Goal: Task Accomplishment & Management: Complete application form

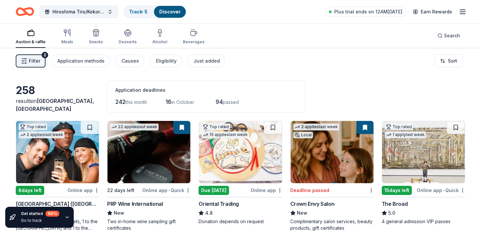
scroll to position [69, 0]
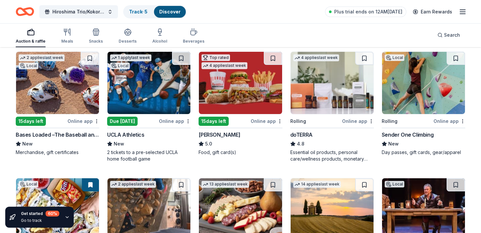
scroll to position [449, 0]
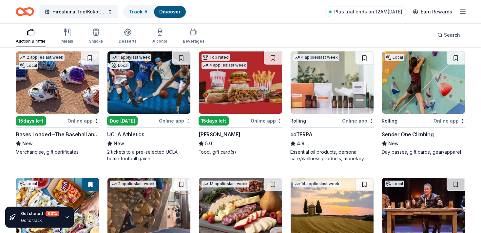
click at [70, 90] on img at bounding box center [57, 82] width 83 height 62
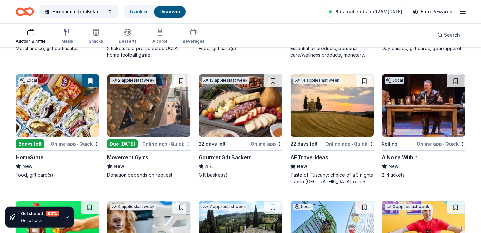
scroll to position [552, 0]
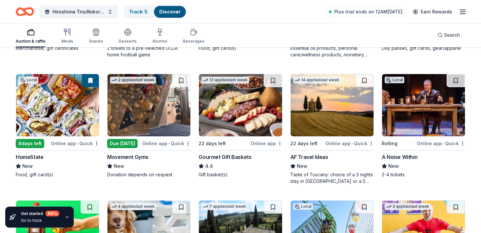
click at [248, 104] on img at bounding box center [240, 105] width 83 height 62
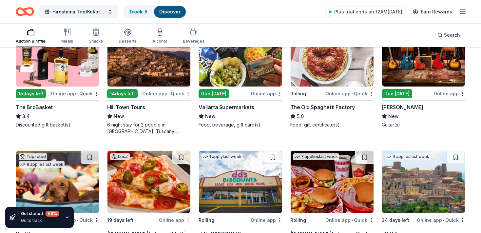
scroll to position [855, 0]
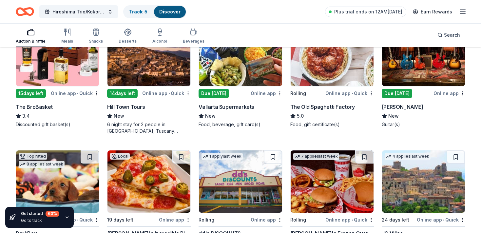
click at [434, 65] on img at bounding box center [423, 55] width 83 height 62
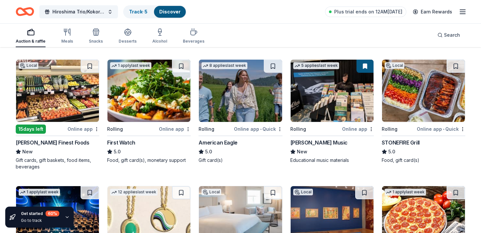
scroll to position [1073, 0]
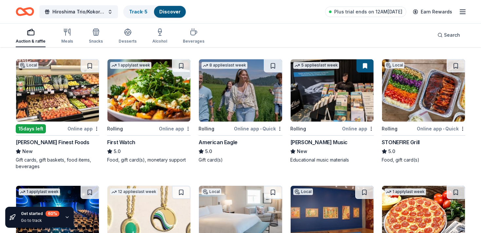
click at [236, 88] on img at bounding box center [240, 90] width 83 height 62
click at [417, 89] on img at bounding box center [423, 90] width 83 height 62
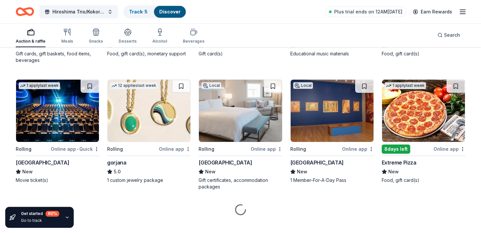
scroll to position [1187, 0]
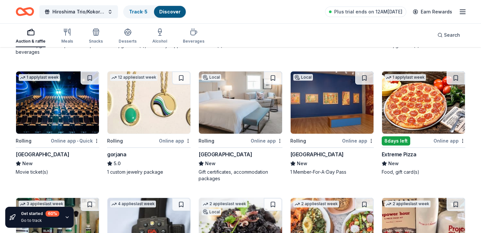
click at [329, 98] on img at bounding box center [331, 102] width 83 height 62
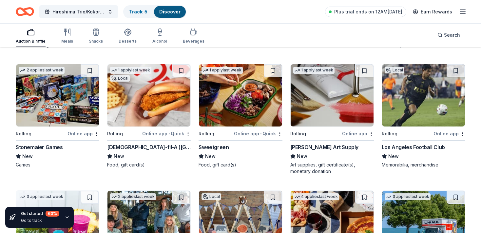
scroll to position [1820, 0]
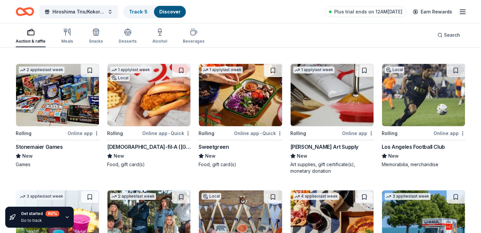
click at [158, 90] on img at bounding box center [148, 95] width 83 height 62
click at [153, 91] on img at bounding box center [148, 95] width 83 height 62
click at [238, 100] on img at bounding box center [240, 95] width 83 height 62
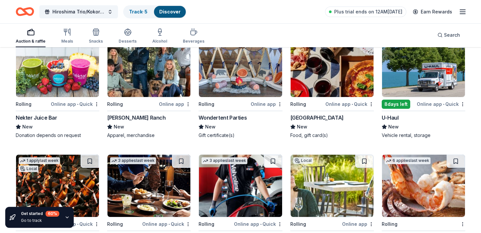
scroll to position [1976, 0]
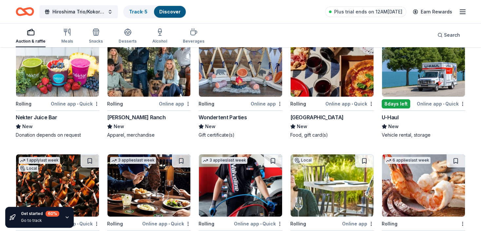
click at [325, 69] on img at bounding box center [331, 65] width 83 height 62
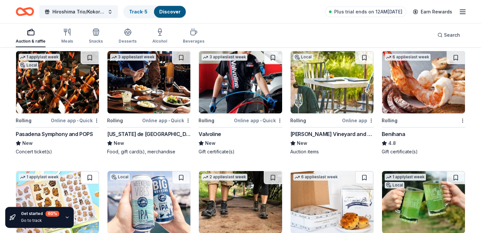
scroll to position [2079, 0]
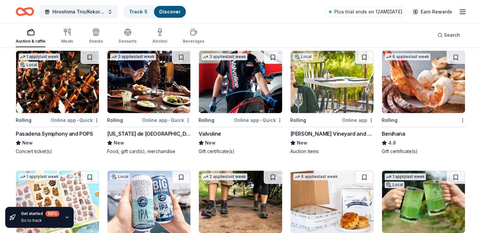
click at [139, 85] on img at bounding box center [148, 82] width 83 height 62
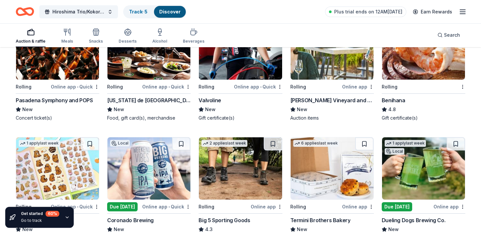
scroll to position [2113, 0]
click at [401, 67] on img at bounding box center [423, 48] width 83 height 62
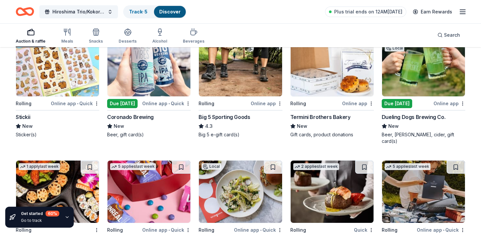
scroll to position [2216, 0]
click at [155, 72] on img at bounding box center [148, 65] width 83 height 62
click at [242, 66] on img at bounding box center [240, 65] width 83 height 62
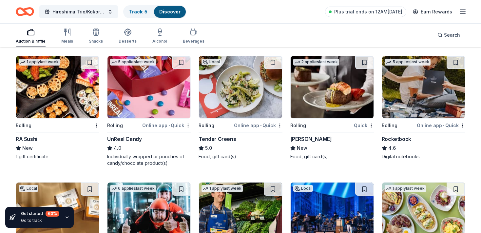
scroll to position [2320, 0]
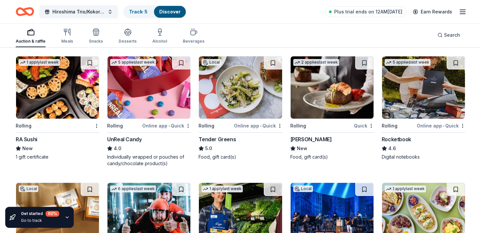
click at [42, 74] on img at bounding box center [57, 87] width 83 height 62
click at [232, 87] on img at bounding box center [240, 87] width 83 height 62
click at [270, 84] on img at bounding box center [240, 87] width 83 height 62
click at [330, 74] on img at bounding box center [331, 87] width 83 height 62
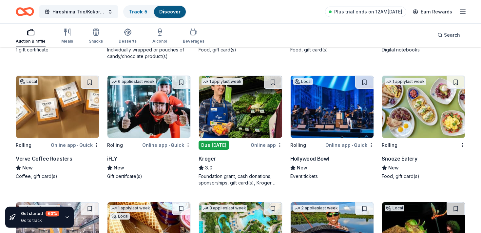
scroll to position [2427, 0]
click at [243, 91] on img at bounding box center [240, 107] width 83 height 62
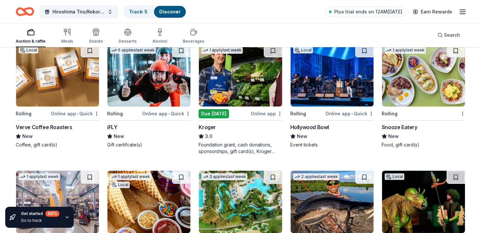
scroll to position [2460, 0]
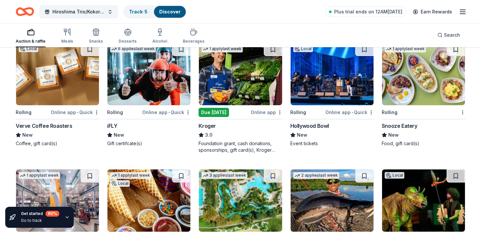
click at [329, 72] on img at bounding box center [331, 74] width 83 height 62
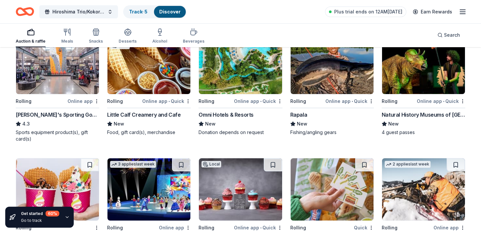
scroll to position [2598, 0]
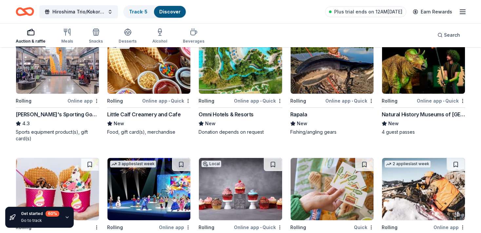
click at [236, 66] on img at bounding box center [240, 62] width 83 height 62
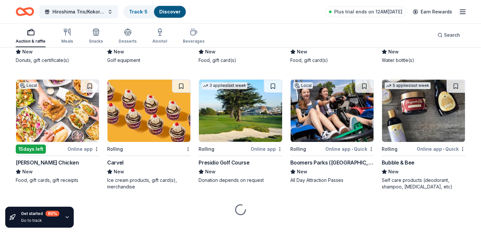
scroll to position [3162, 0]
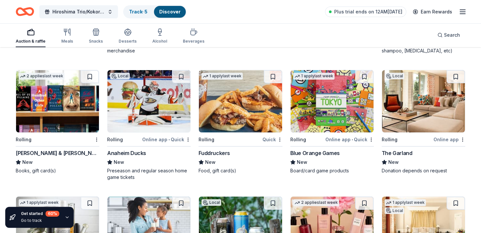
click at [63, 83] on img at bounding box center [57, 101] width 83 height 62
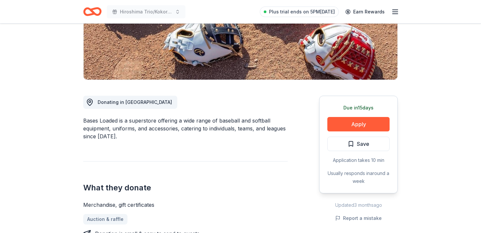
scroll to position [138, 0]
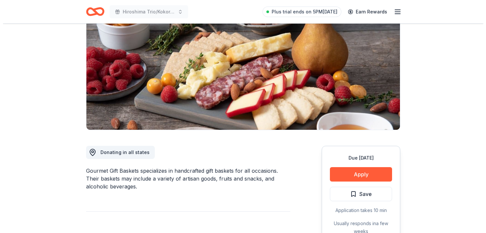
scroll to position [69, 0]
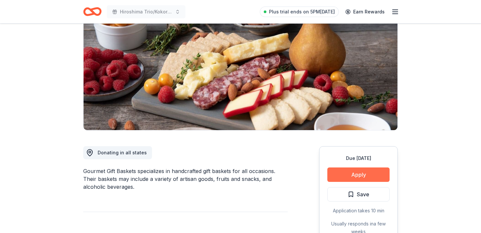
click at [355, 176] on button "Apply" at bounding box center [358, 174] width 62 height 14
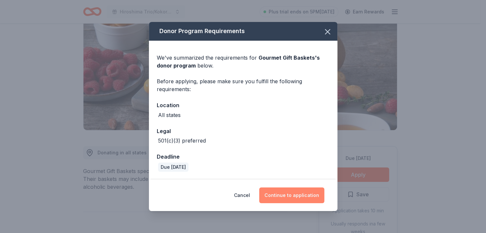
click at [294, 193] on button "Continue to application" at bounding box center [291, 195] width 65 height 16
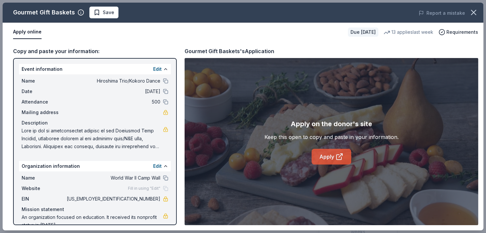
click at [328, 155] on link "Apply" at bounding box center [332, 157] width 40 height 16
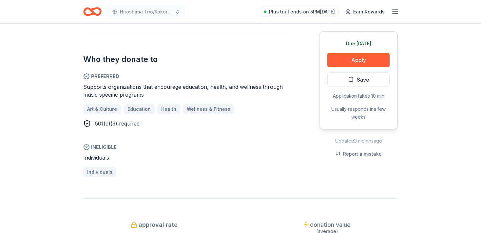
scroll to position [345, 0]
click at [346, 58] on button "Apply" at bounding box center [358, 60] width 62 height 14
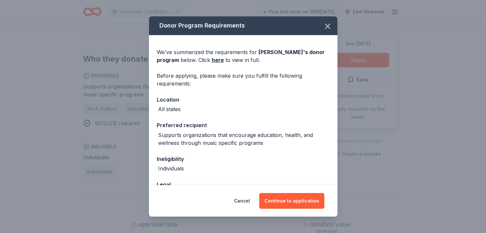
drag, startPoint x: 320, startPoint y: 25, endPoint x: 345, endPoint y: 1, distance: 34.7
click at [323, 23] on icon "button" at bounding box center [327, 26] width 9 height 9
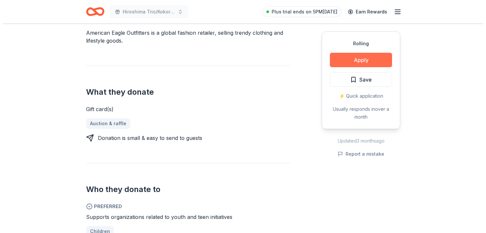
scroll to position [207, 0]
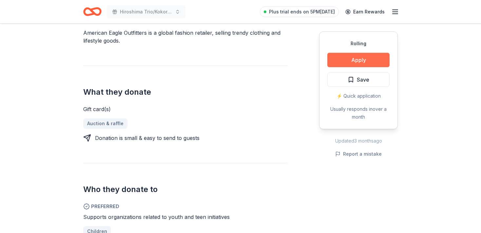
click at [373, 59] on button "Apply" at bounding box center [358, 60] width 62 height 14
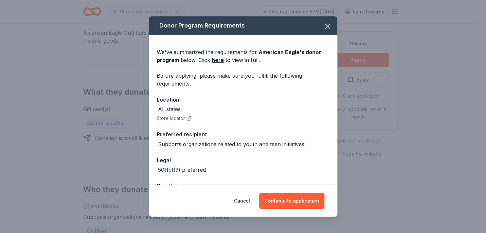
scroll to position [23, 0]
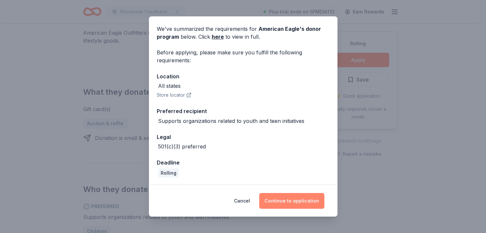
click at [295, 197] on button "Continue to application" at bounding box center [291, 201] width 65 height 16
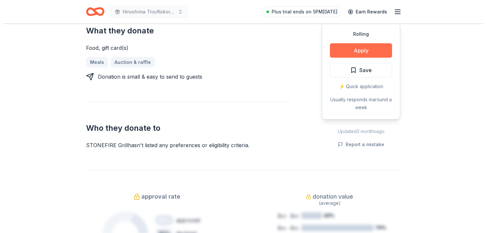
scroll to position [276, 0]
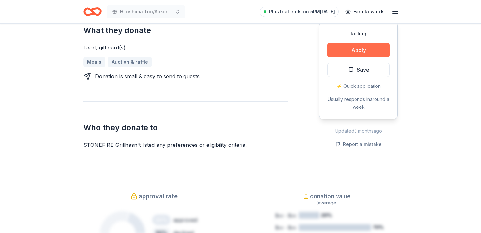
click at [362, 52] on button "Apply" at bounding box center [358, 50] width 62 height 14
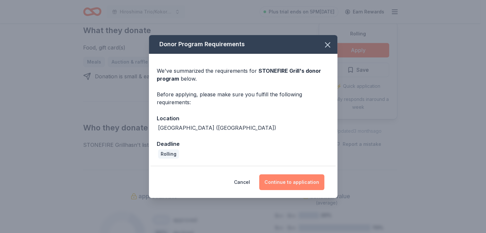
click at [295, 181] on button "Continue to application" at bounding box center [291, 182] width 65 height 16
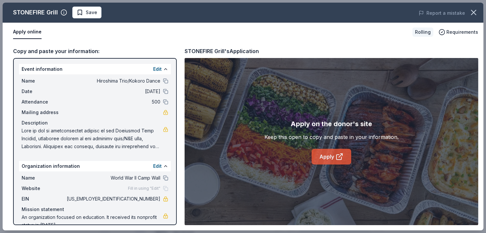
click at [332, 154] on link "Apply" at bounding box center [332, 157] width 40 height 16
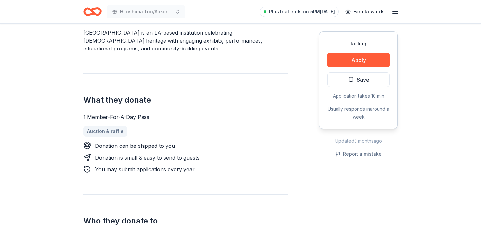
scroll to position [207, 0]
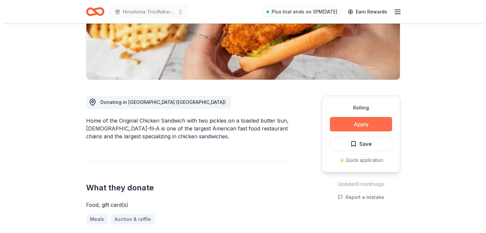
scroll to position [138, 0]
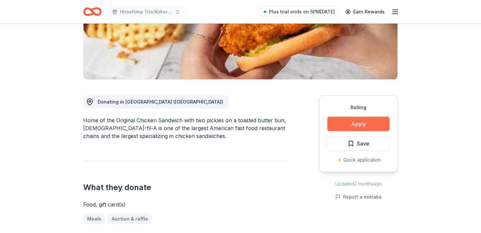
click at [344, 117] on button "Apply" at bounding box center [358, 124] width 62 height 14
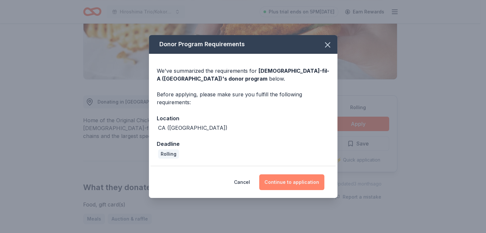
click at [291, 182] on button "Continue to application" at bounding box center [291, 182] width 65 height 16
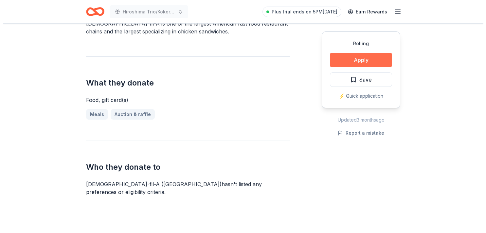
scroll to position [242, 0]
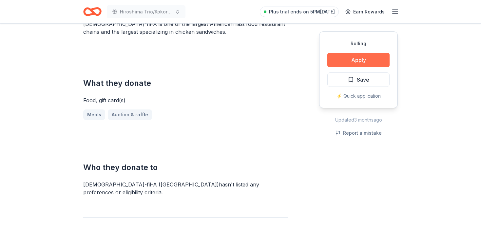
click at [378, 62] on button "Apply" at bounding box center [358, 60] width 62 height 14
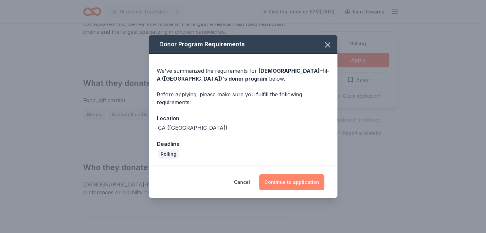
click at [303, 182] on button "Continue to application" at bounding box center [291, 182] width 65 height 16
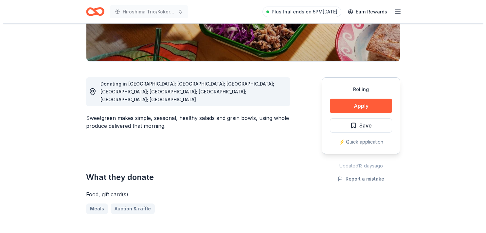
scroll to position [138, 0]
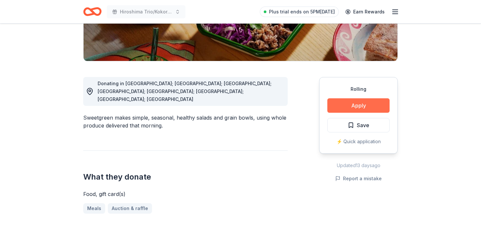
click at [361, 104] on button "Apply" at bounding box center [358, 105] width 62 height 14
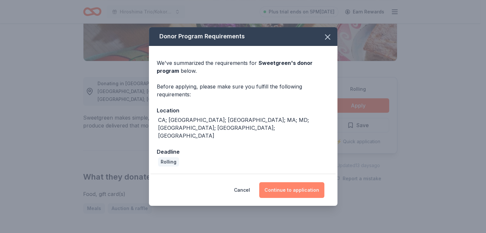
click at [297, 184] on button "Continue to application" at bounding box center [291, 190] width 65 height 16
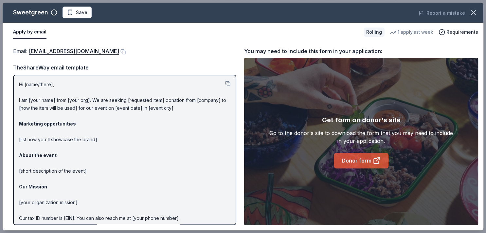
click at [358, 157] on link "Donor form" at bounding box center [361, 161] width 55 height 16
click at [355, 160] on link "Donor form" at bounding box center [361, 161] width 55 height 16
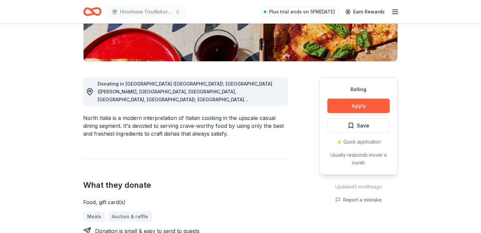
scroll to position [138, 0]
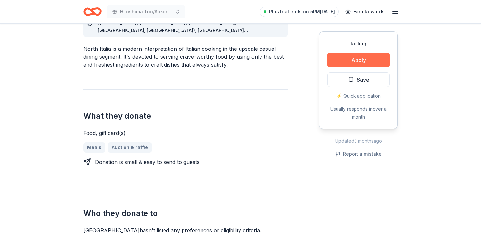
click at [363, 61] on button "Apply" at bounding box center [358, 60] width 62 height 14
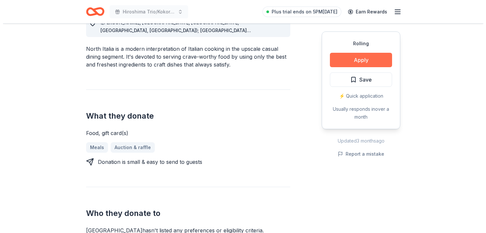
scroll to position [207, 0]
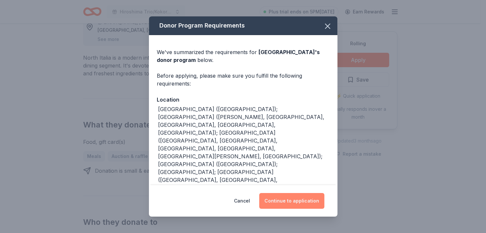
click at [295, 200] on button "Continue to application" at bounding box center [291, 201] width 65 height 16
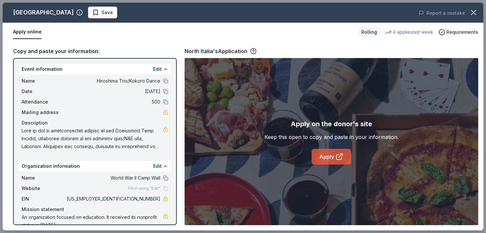
click at [329, 157] on link "Apply" at bounding box center [332, 157] width 40 height 16
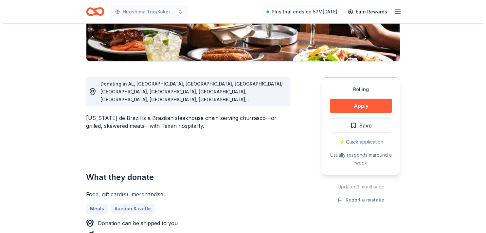
scroll to position [138, 0]
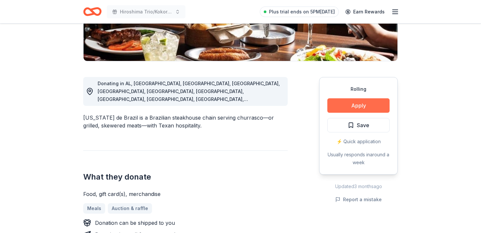
click at [377, 103] on button "Apply" at bounding box center [358, 105] width 62 height 14
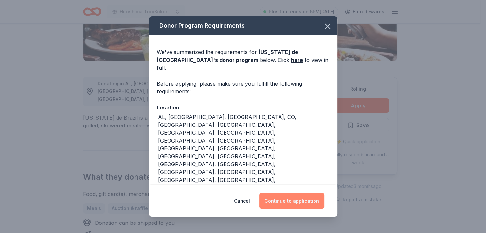
click at [299, 193] on button "Continue to application" at bounding box center [291, 201] width 65 height 16
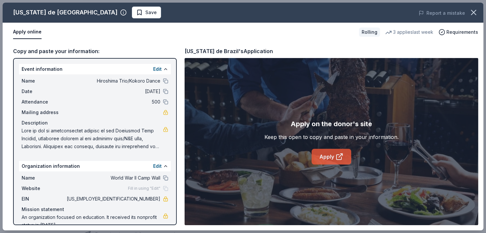
click at [331, 157] on link "Apply" at bounding box center [332, 157] width 40 height 16
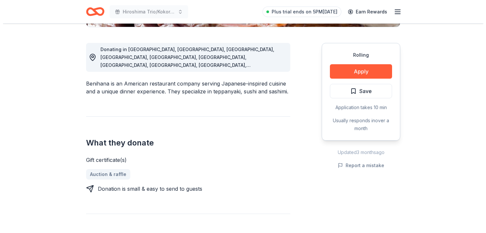
scroll to position [173, 0]
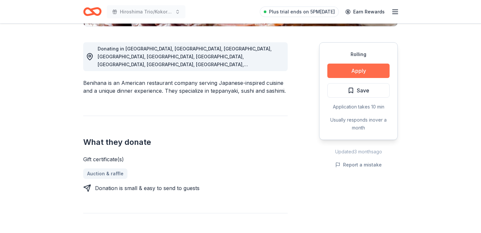
click at [358, 70] on button "Apply" at bounding box center [358, 71] width 62 height 14
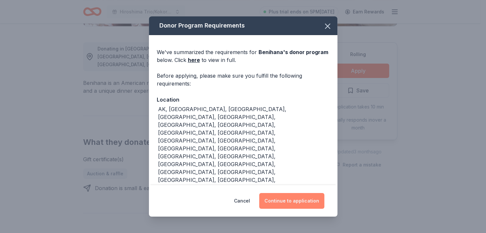
click at [298, 199] on button "Continue to application" at bounding box center [291, 201] width 65 height 16
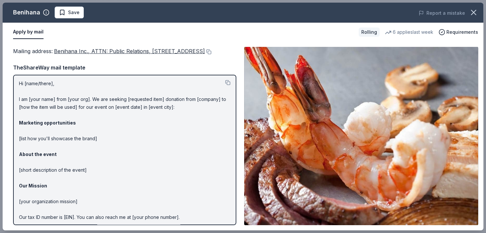
scroll to position [0, 0]
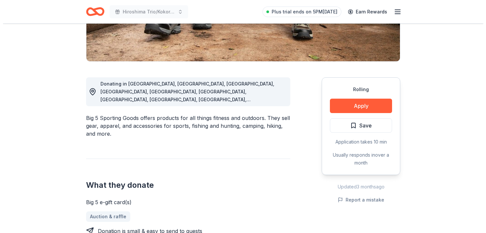
scroll to position [138, 0]
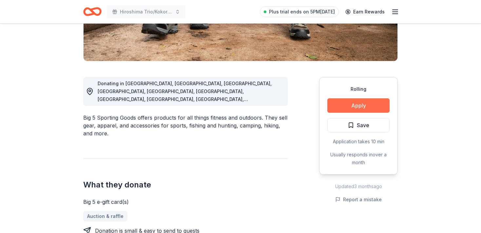
click at [369, 104] on button "Apply" at bounding box center [358, 105] width 62 height 14
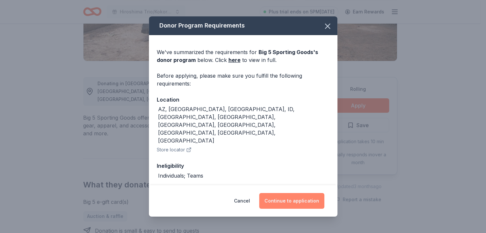
click at [310, 198] on button "Continue to application" at bounding box center [291, 201] width 65 height 16
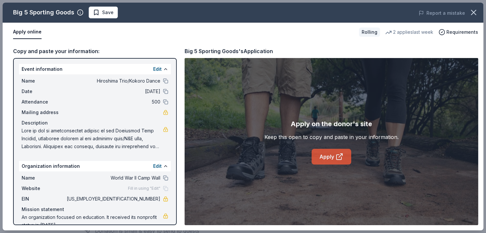
click at [331, 159] on link "Apply" at bounding box center [332, 157] width 40 height 16
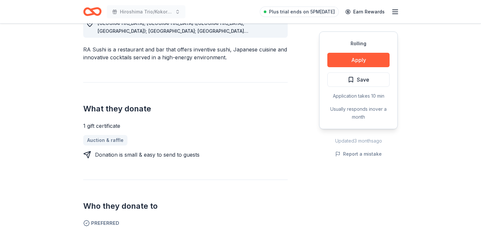
scroll to position [207, 0]
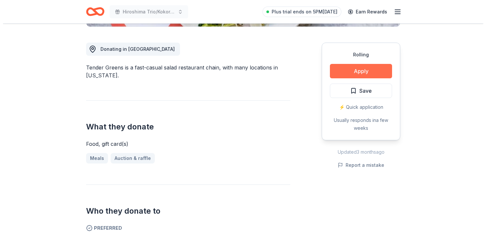
scroll to position [173, 0]
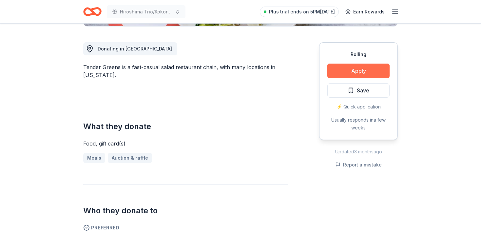
click at [361, 71] on button "Apply" at bounding box center [358, 71] width 62 height 14
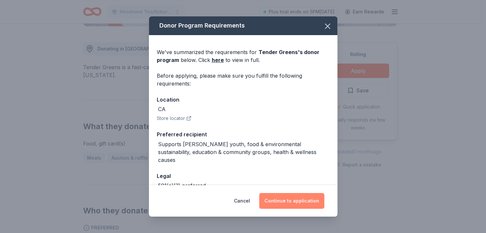
click at [276, 201] on button "Continue to application" at bounding box center [291, 201] width 65 height 16
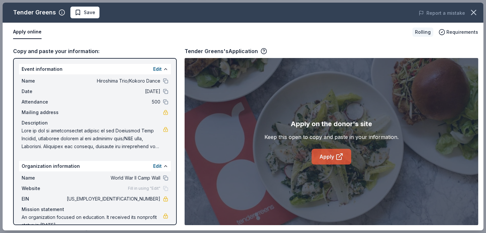
click at [335, 156] on link "Apply" at bounding box center [332, 157] width 40 height 16
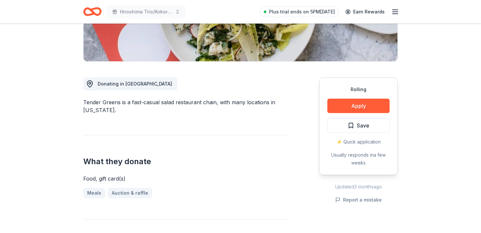
scroll to position [138, 0]
click at [362, 107] on button "Apply" at bounding box center [358, 105] width 62 height 14
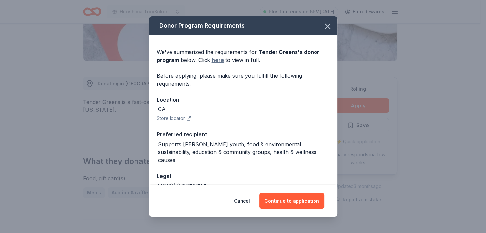
click at [218, 60] on link "here" at bounding box center [218, 60] width 12 height 8
drag, startPoint x: 321, startPoint y: 25, endPoint x: 336, endPoint y: 2, distance: 27.4
click at [325, 25] on icon "button" at bounding box center [327, 26] width 5 height 5
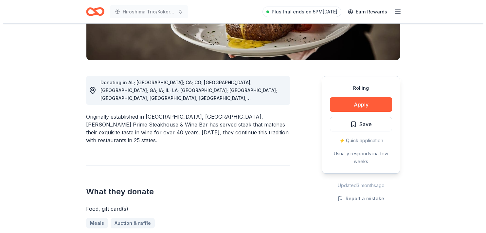
scroll to position [139, 0]
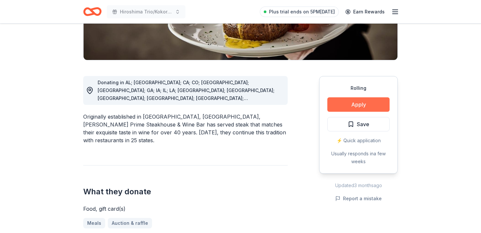
click at [371, 104] on button "Apply" at bounding box center [358, 104] width 62 height 14
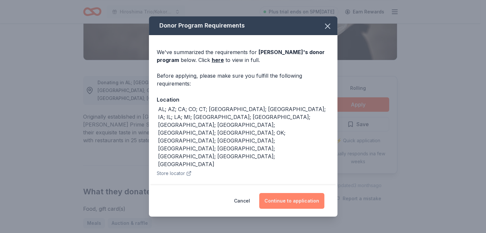
click at [288, 196] on button "Continue to application" at bounding box center [291, 201] width 65 height 16
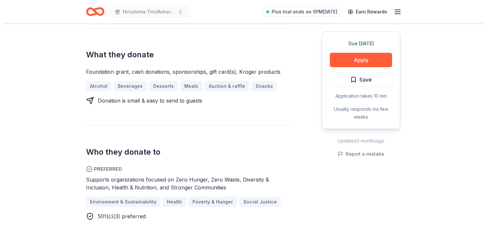
scroll to position [276, 0]
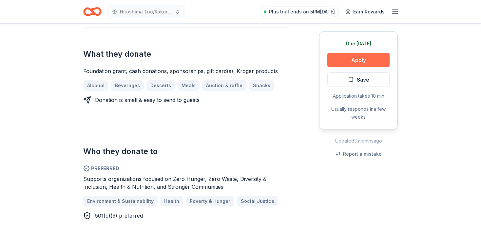
click at [356, 63] on button "Apply" at bounding box center [358, 60] width 62 height 14
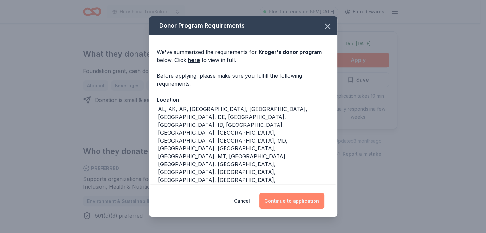
click at [287, 201] on button "Continue to application" at bounding box center [291, 201] width 65 height 16
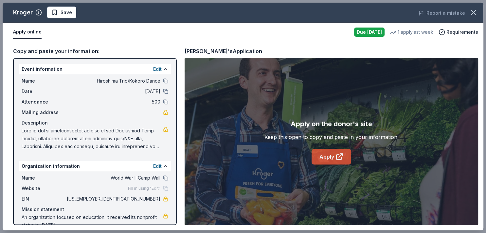
click at [332, 155] on link "Apply" at bounding box center [332, 157] width 40 height 16
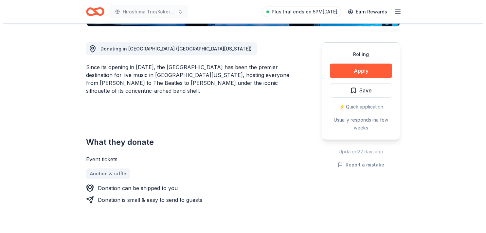
scroll to position [173, 0]
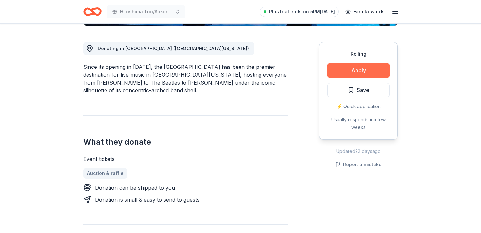
click at [366, 65] on button "Apply" at bounding box center [358, 70] width 62 height 14
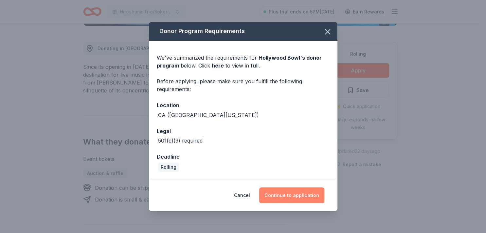
click at [287, 194] on button "Continue to application" at bounding box center [291, 195] width 65 height 16
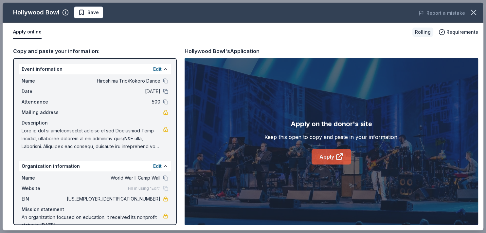
click at [329, 157] on link "Apply" at bounding box center [332, 157] width 40 height 16
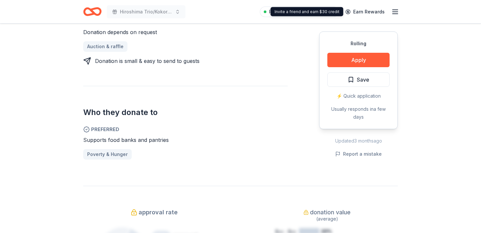
scroll to position [308, 0]
